Goal: Task Accomplishment & Management: Use online tool/utility

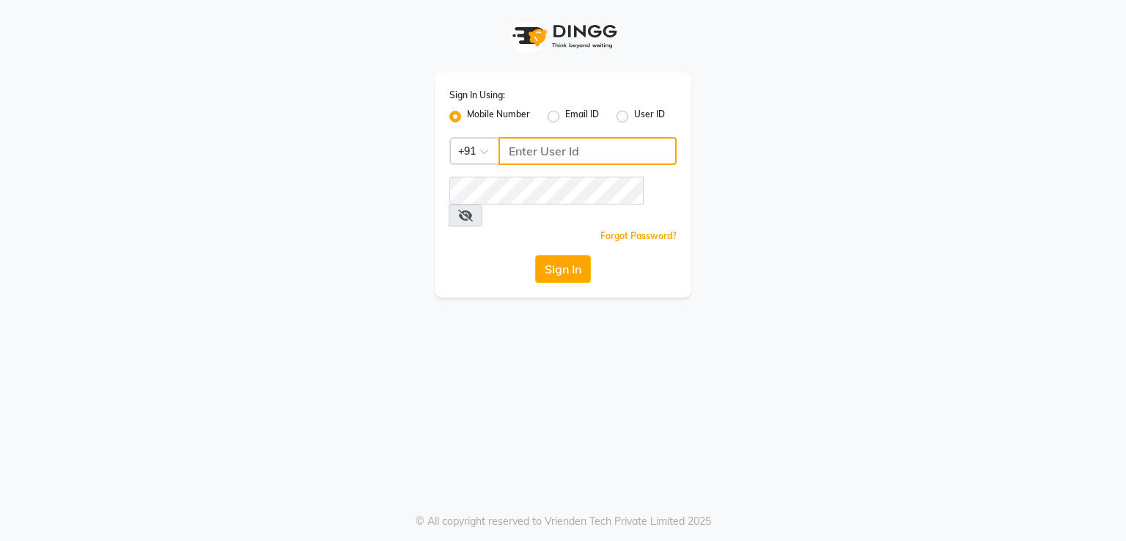
click at [555, 147] on input "Username" at bounding box center [587, 151] width 178 height 28
type input "8812012693"
click at [566, 228] on div "Forgot Password?" at bounding box center [562, 235] width 227 height 15
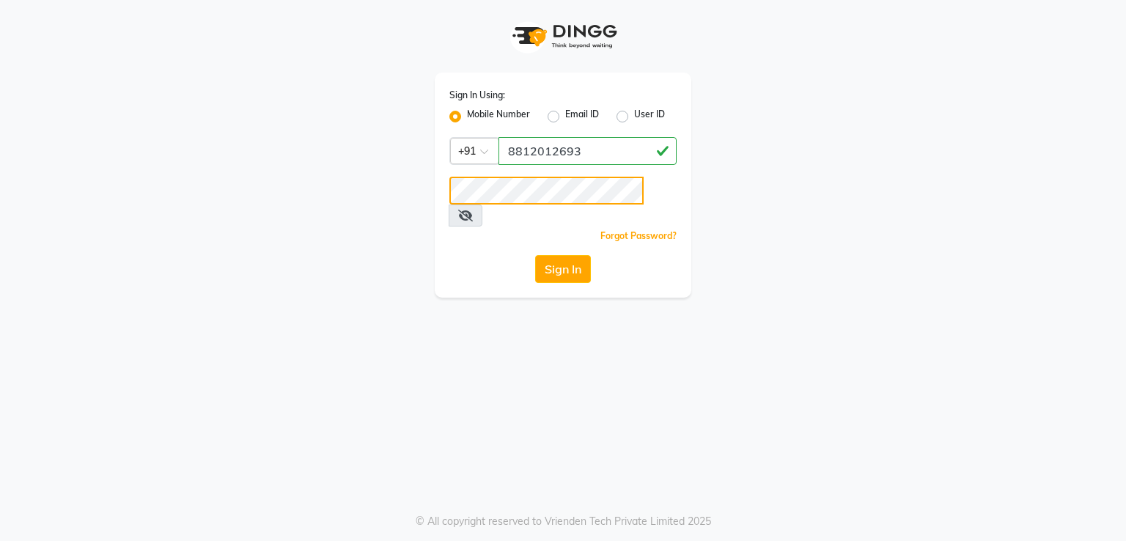
click at [535, 255] on button "Sign In" at bounding box center [563, 269] width 56 height 28
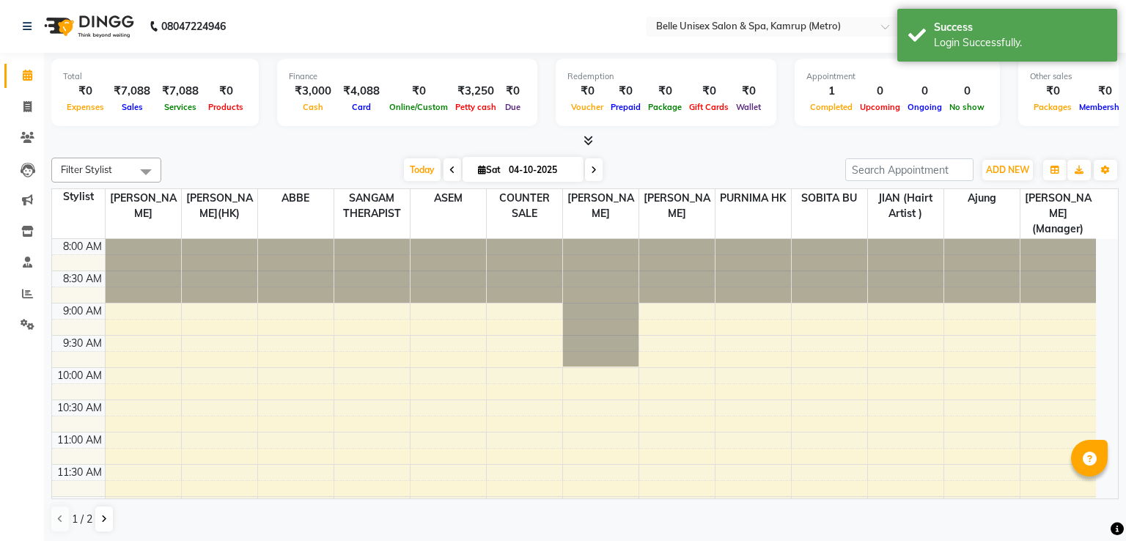
select select "en"
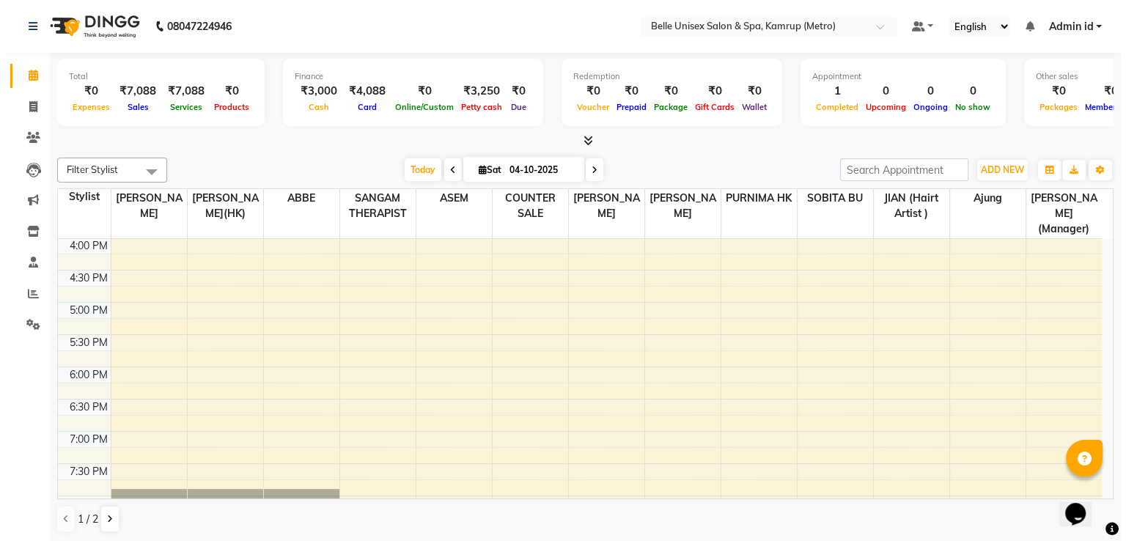
scroll to position [554, 0]
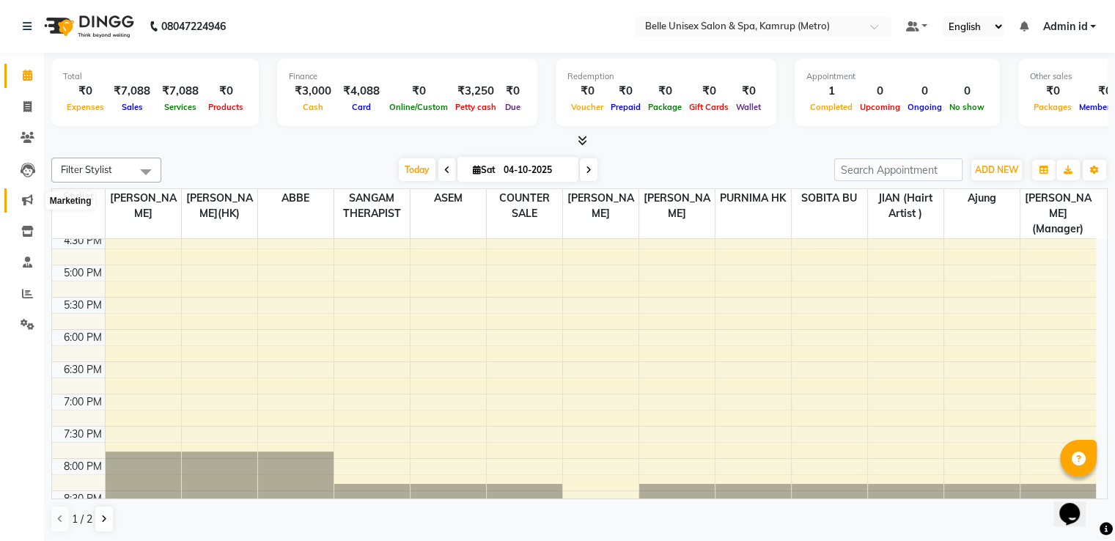
click at [29, 204] on icon at bounding box center [27, 199] width 11 height 11
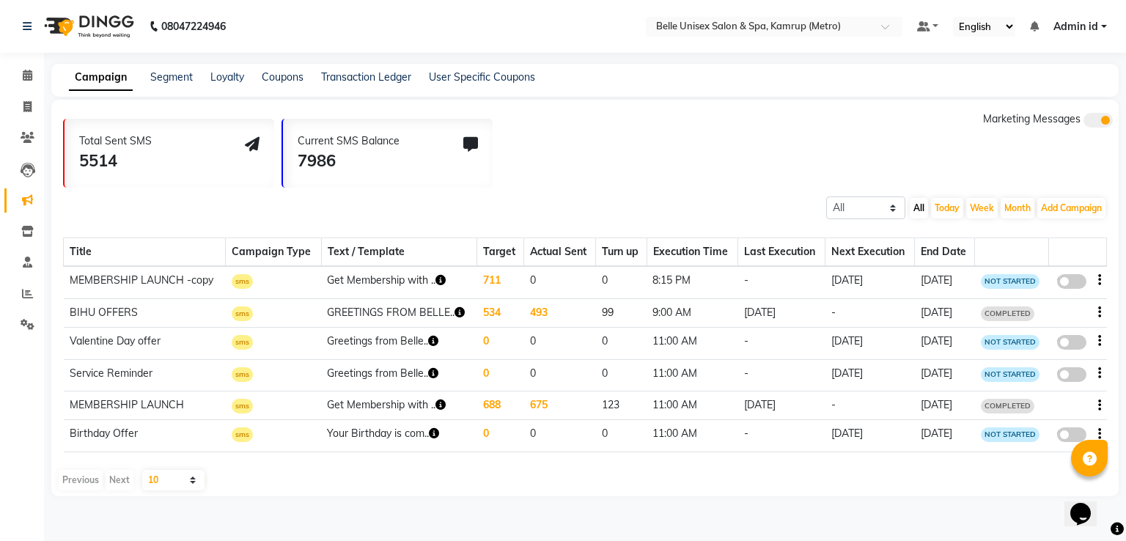
click at [891, 276] on td "[DATE]" at bounding box center [869, 282] width 89 height 32
click at [421, 282] on td "Get Membership with .." at bounding box center [399, 282] width 156 height 32
click at [437, 279] on icon "button" at bounding box center [440, 280] width 10 height 10
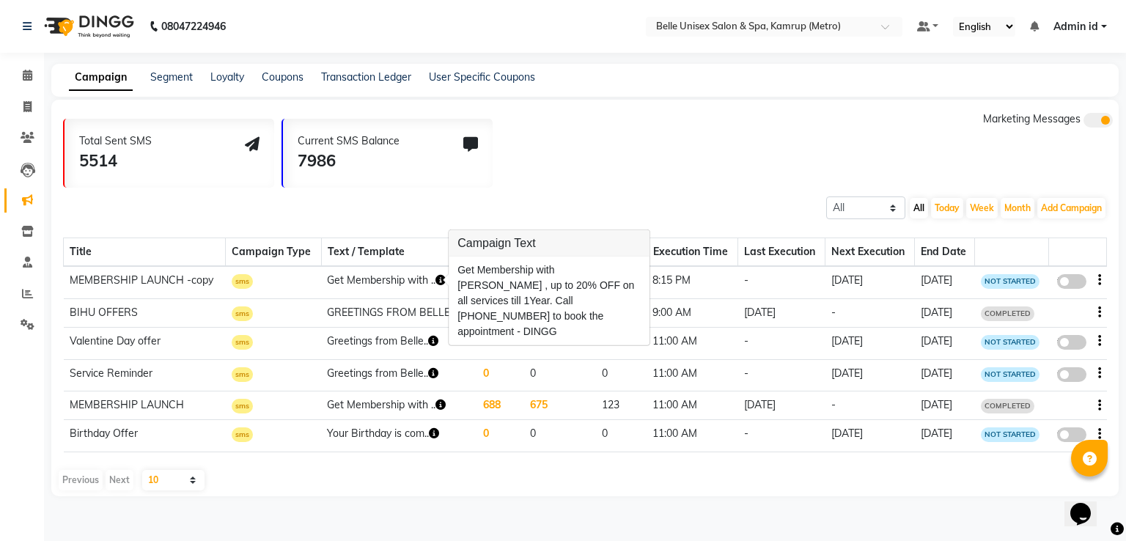
click at [693, 166] on div "Total Sent SMS 5514 Current SMS Balance 7986 Marketing Messages" at bounding box center [590, 149] width 1055 height 76
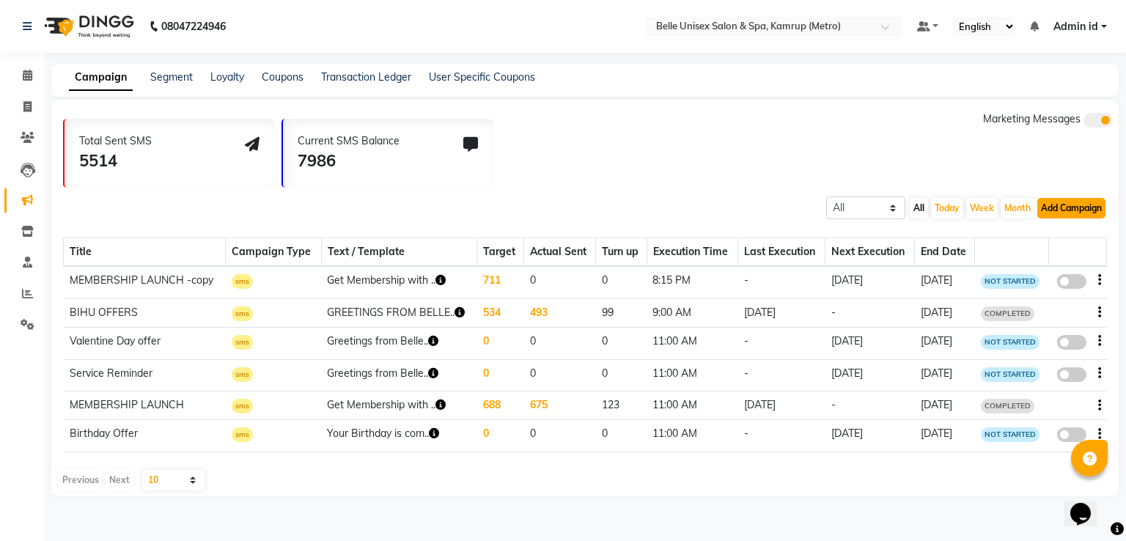
click at [1064, 205] on button "Add Campaign" at bounding box center [1071, 208] width 68 height 21
click at [1057, 271] on div "WhatsApp (Direct)" at bounding box center [1058, 276] width 124 height 22
select select "2"
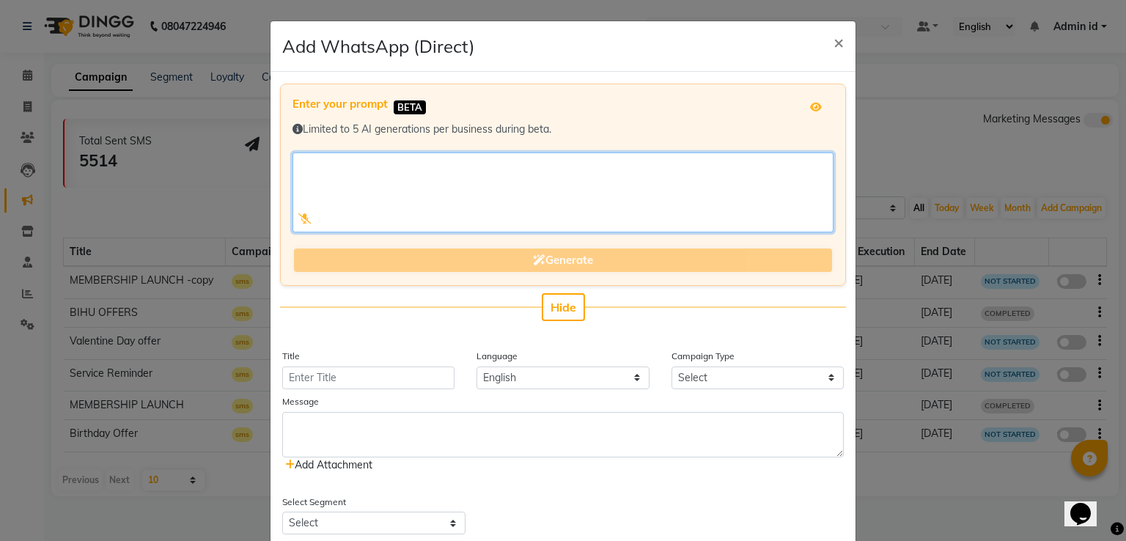
click at [701, 182] on textarea at bounding box center [562, 192] width 541 height 80
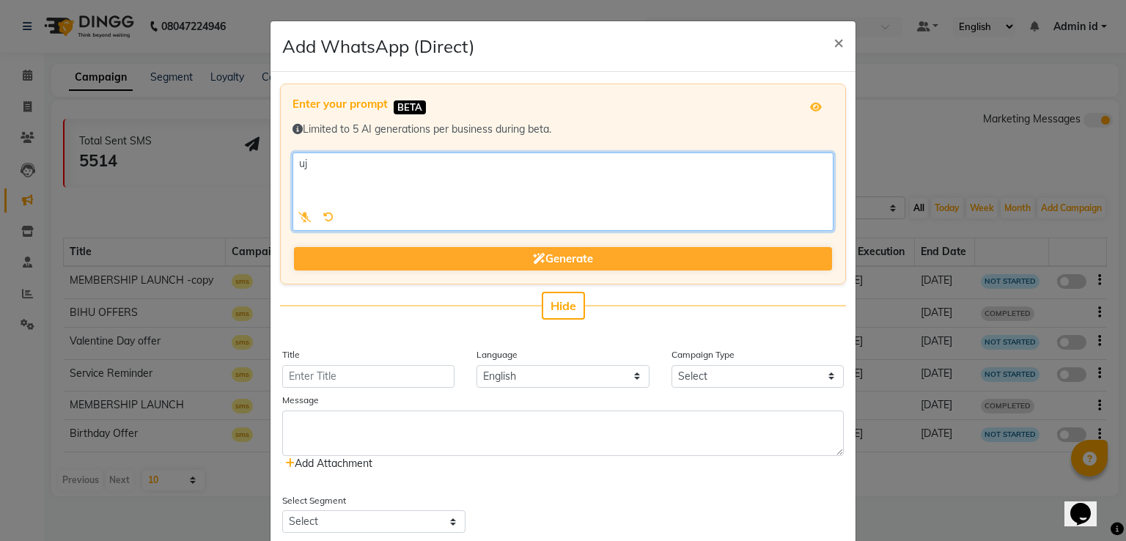
type textarea "u"
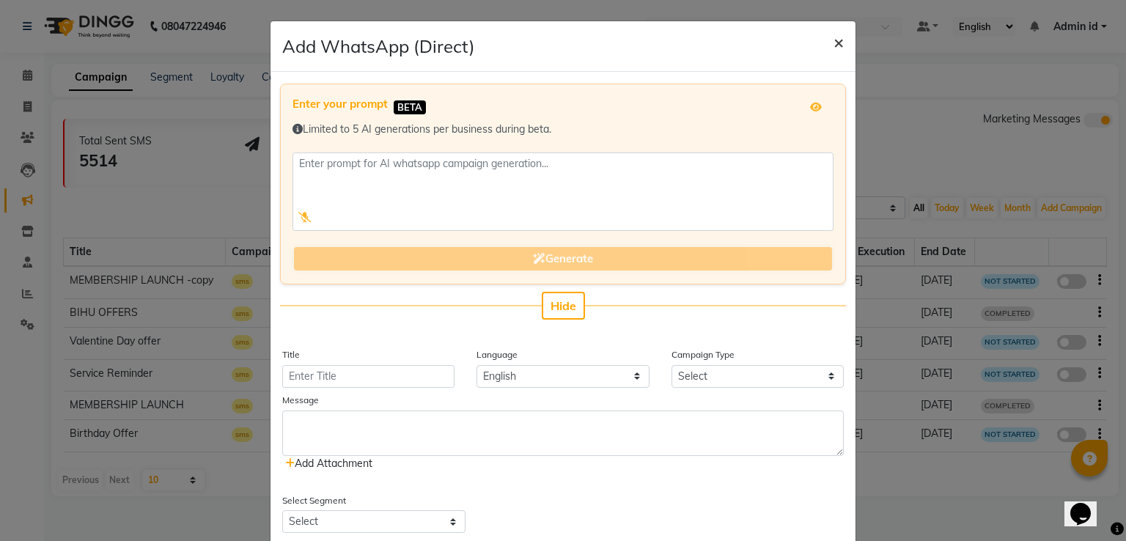
click at [838, 33] on button "×" at bounding box center [839, 41] width 34 height 41
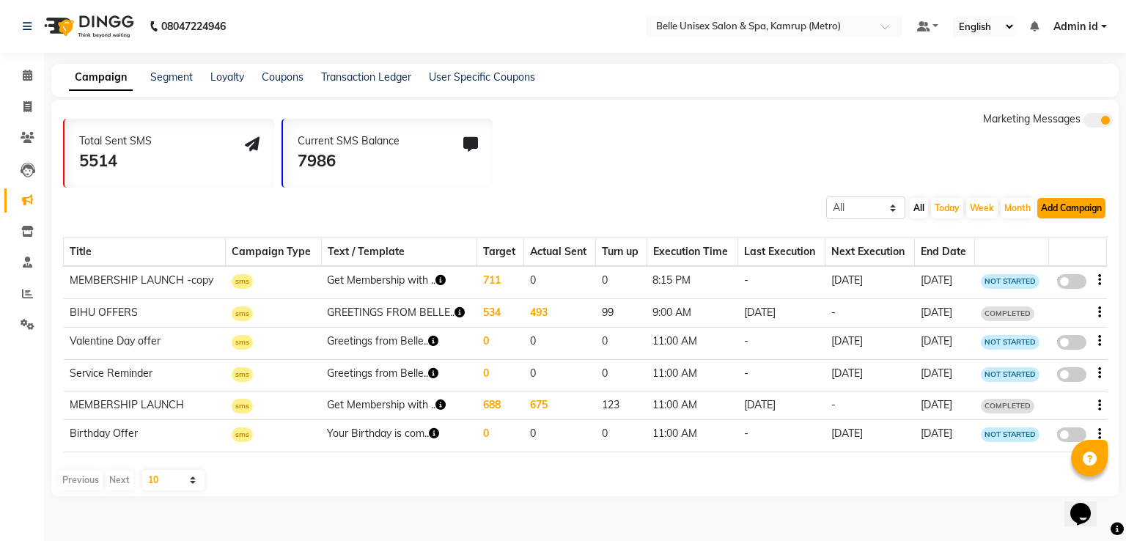
click at [1065, 217] on button "Add Campaign" at bounding box center [1071, 208] width 68 height 21
click at [995, 160] on div "Marketing Messages" at bounding box center [1048, 149] width 130 height 76
click at [862, 204] on select "All Scheduled Completed" at bounding box center [865, 207] width 79 height 23
click at [808, 194] on div "All Scheduled Completed All [DATE] Week Month Add Campaign SMS Campaign Email C…" at bounding box center [584, 206] width 1067 height 26
